Goal: Obtain resource: Download file/media

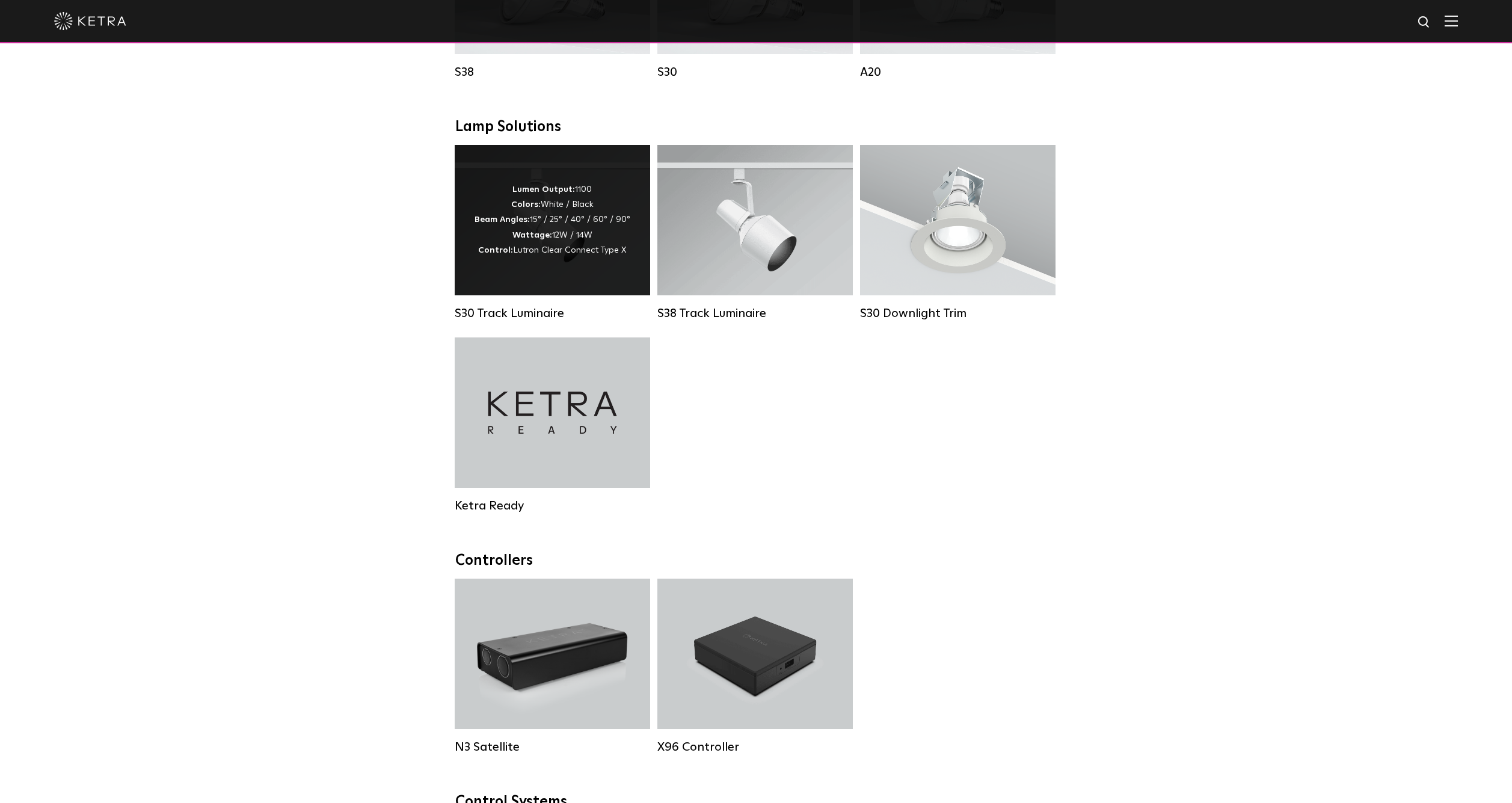
scroll to position [1013, 0]
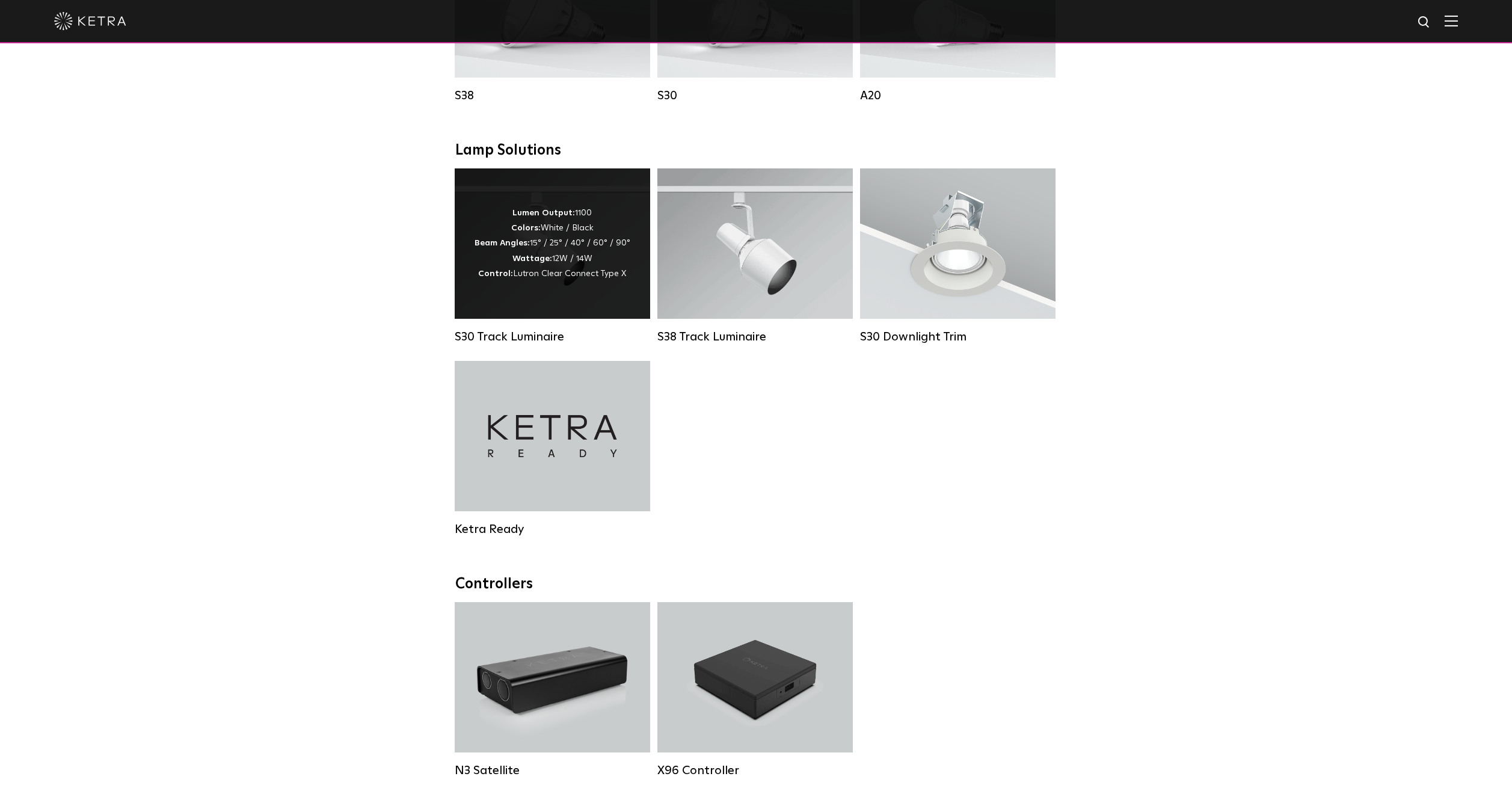
click at [587, 271] on span "Lutron Clear Connect Type X" at bounding box center [570, 273] width 113 height 8
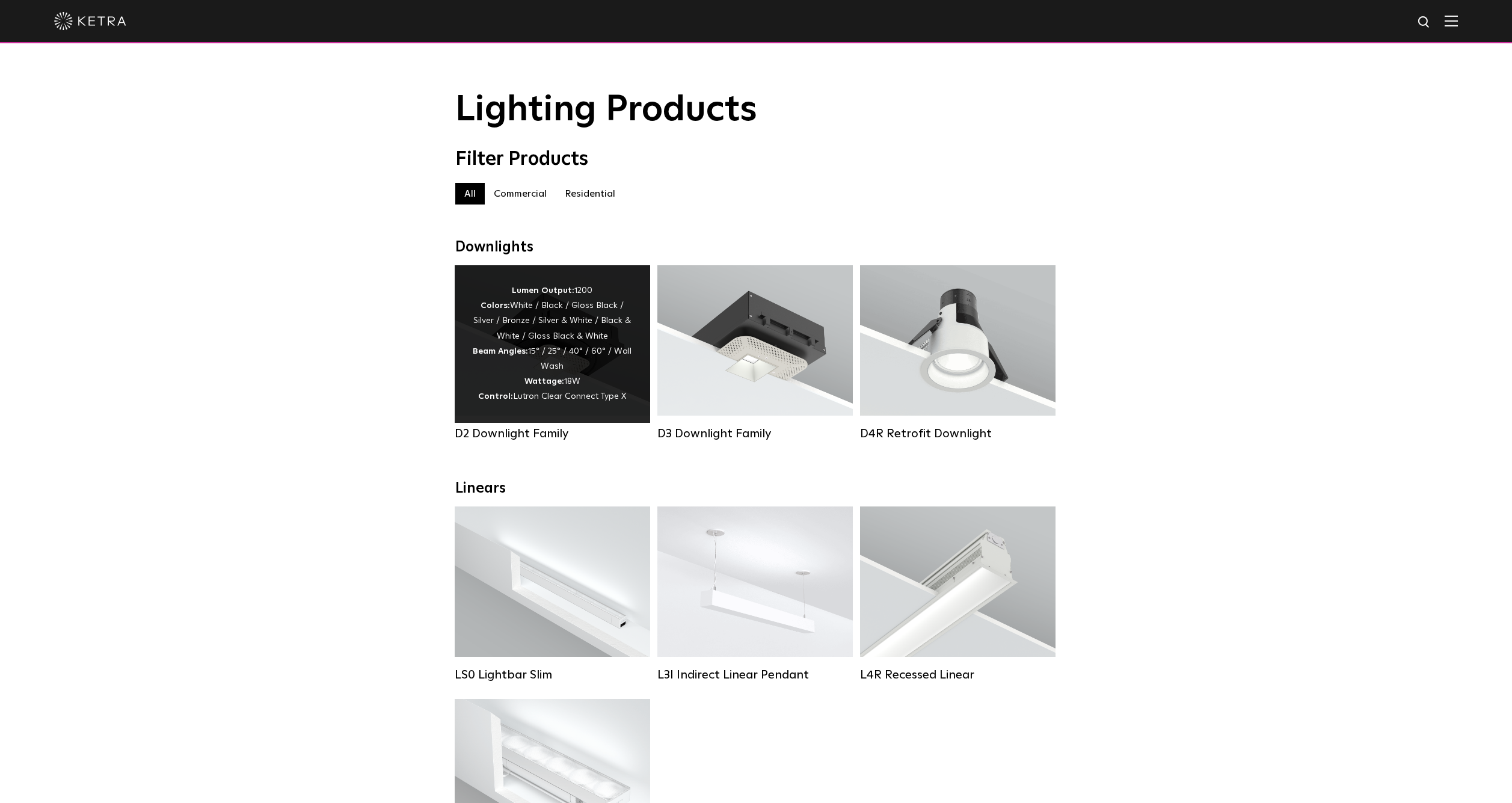
click at [529, 352] on div "Lumen Output: 1200 Colors: White / Black / Gloss Black / Silver / Bronze / Silv…" at bounding box center [552, 344] width 160 height 121
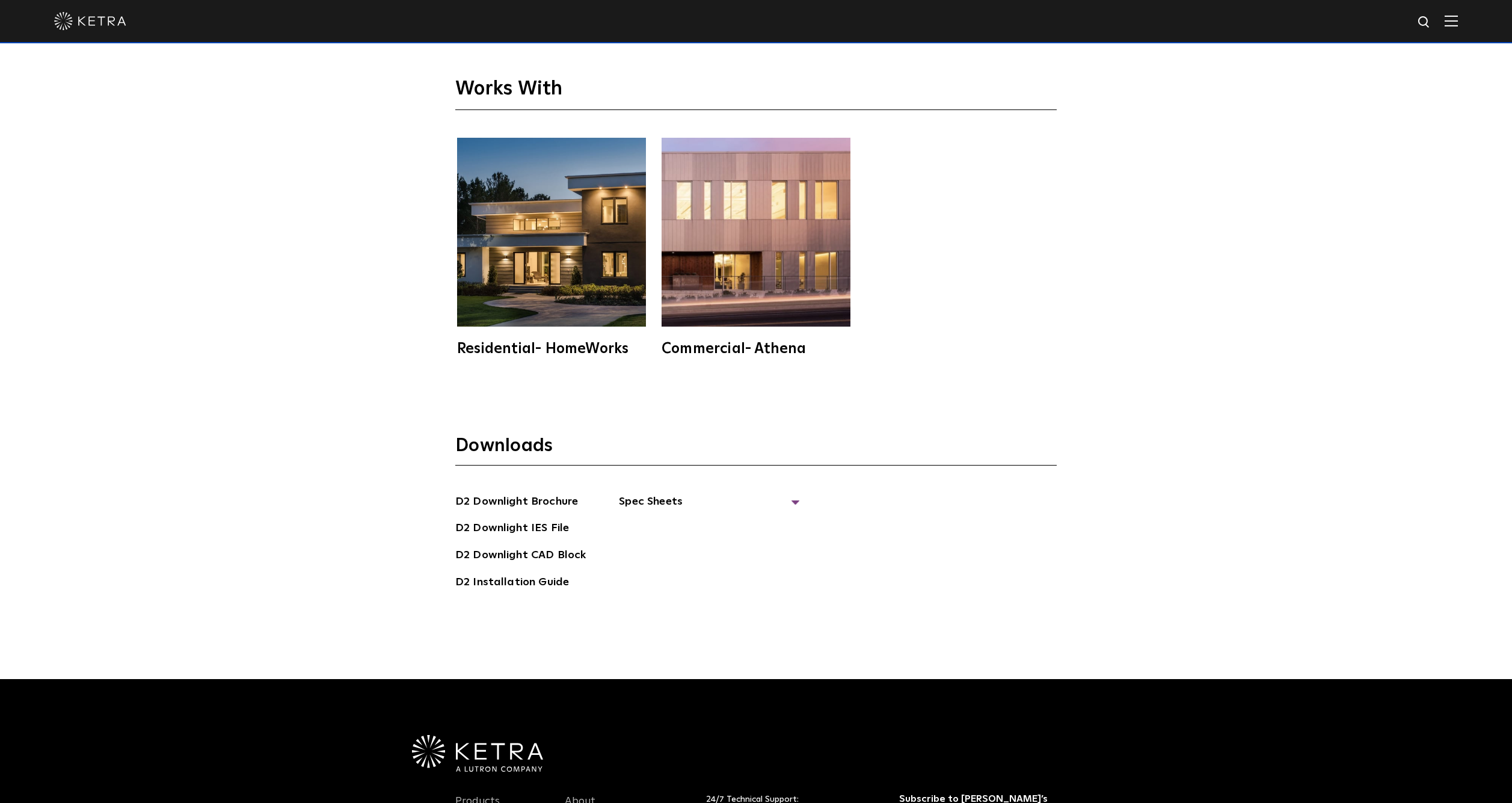
scroll to position [3894, 0]
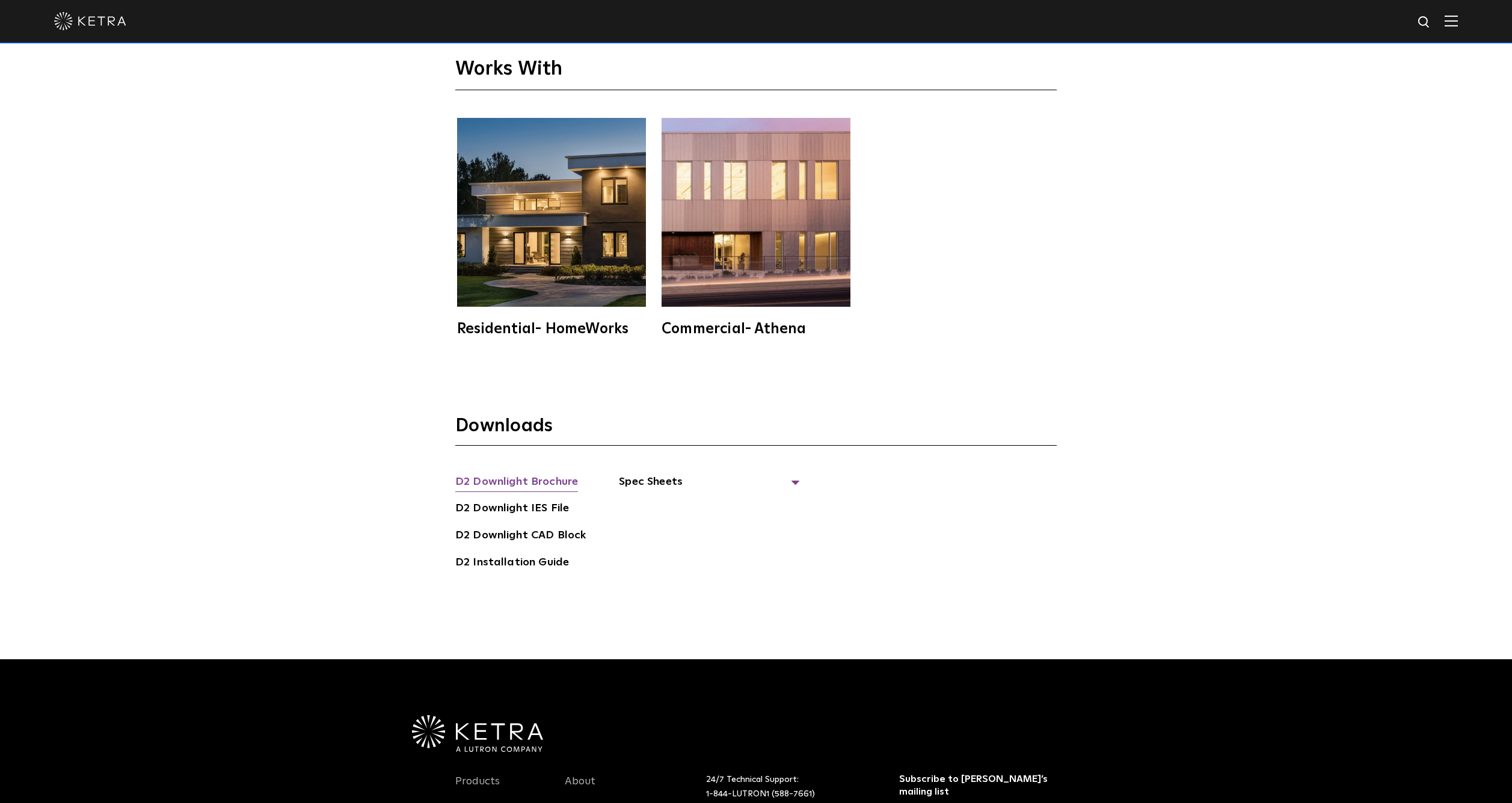
click at [489, 474] on link "D2 Downlight Brochure" at bounding box center [517, 483] width 123 height 19
